Goal: Task Accomplishment & Management: Use online tool/utility

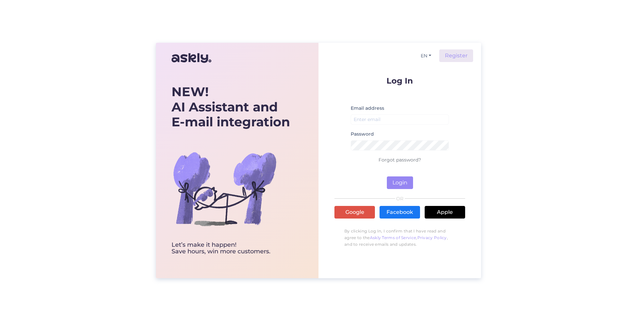
click at [347, 203] on div "Log In Email address Password Forgot password? Login OR Google Facebook Apple B…" at bounding box center [400, 164] width 131 height 175
click at [347, 209] on link "Google" at bounding box center [355, 212] width 41 height 13
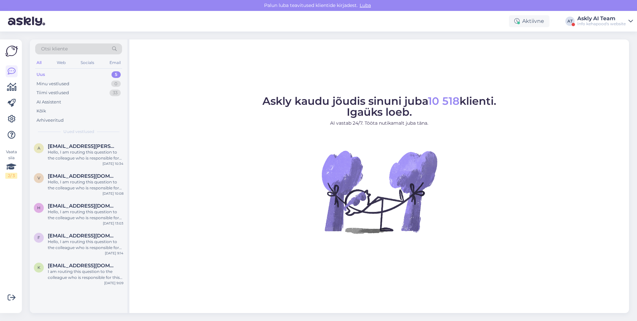
click at [598, 18] on div "Askly AI Team" at bounding box center [602, 18] width 48 height 5
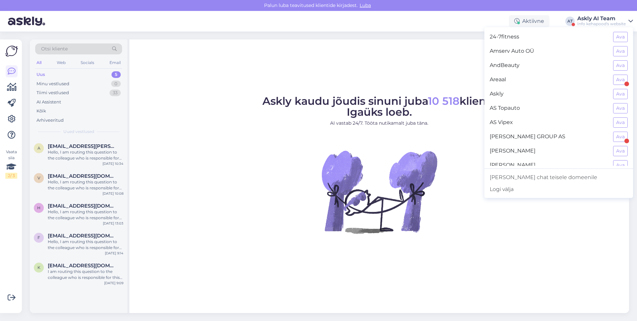
click at [437, 110] on figcaption "Askly kaudu jõudis sinuni juba 10 518 klienti. Igaüks loeb. AI vastab 24/7. Töö…" at bounding box center [380, 114] width 234 height 36
